Goal: Navigation & Orientation: Find specific page/section

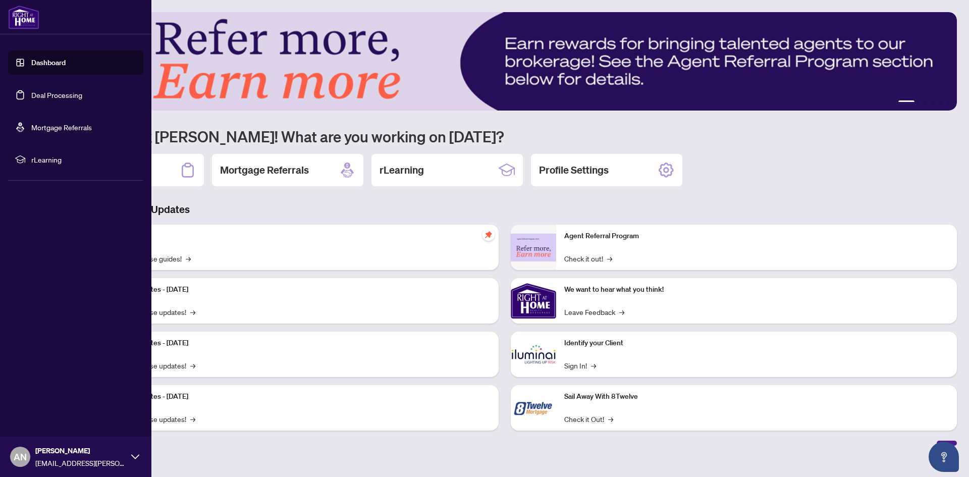
click at [68, 96] on link "Deal Processing" at bounding box center [56, 94] width 51 height 9
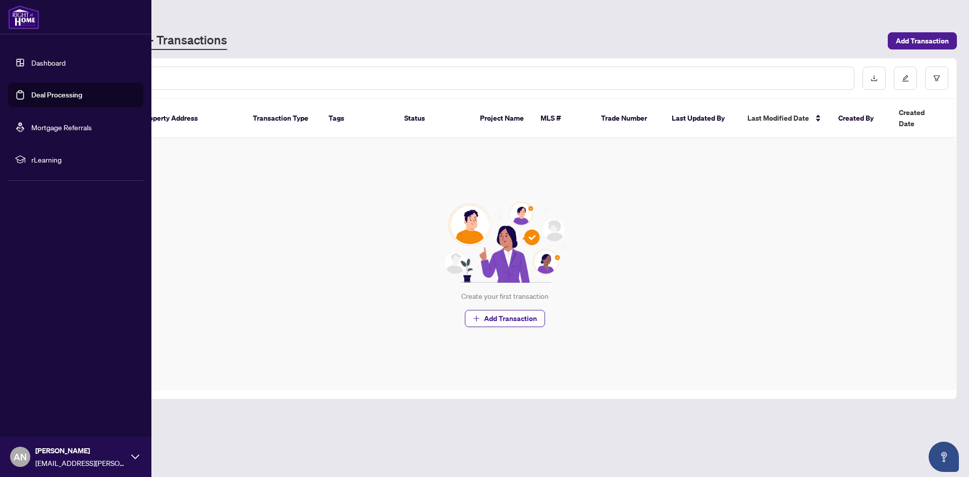
click at [41, 63] on link "Dashboard" at bounding box center [48, 62] width 34 height 9
